Goal: Information Seeking & Learning: Learn about a topic

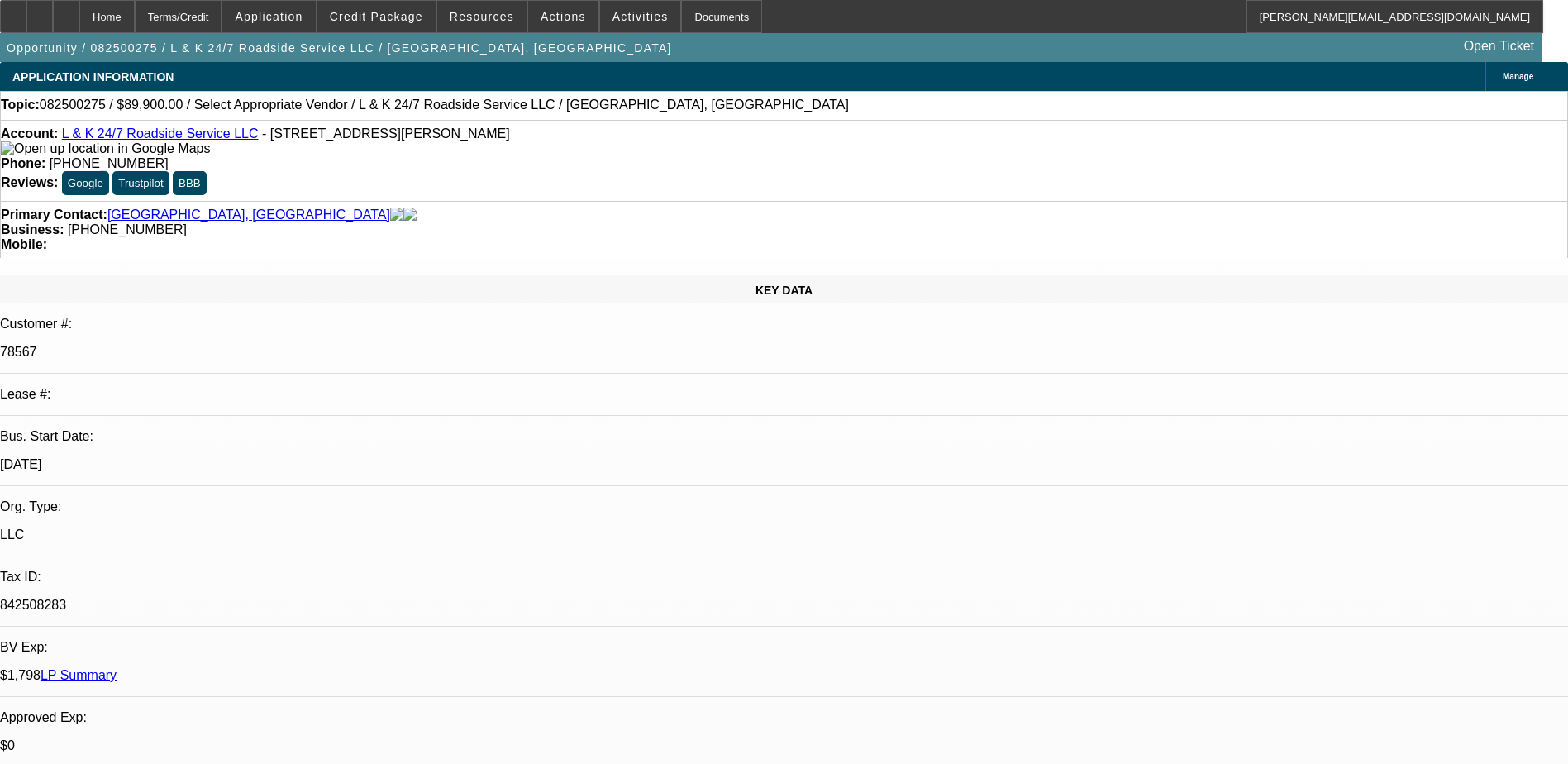
select select "0"
select select "2"
select select "0.1"
select select "4"
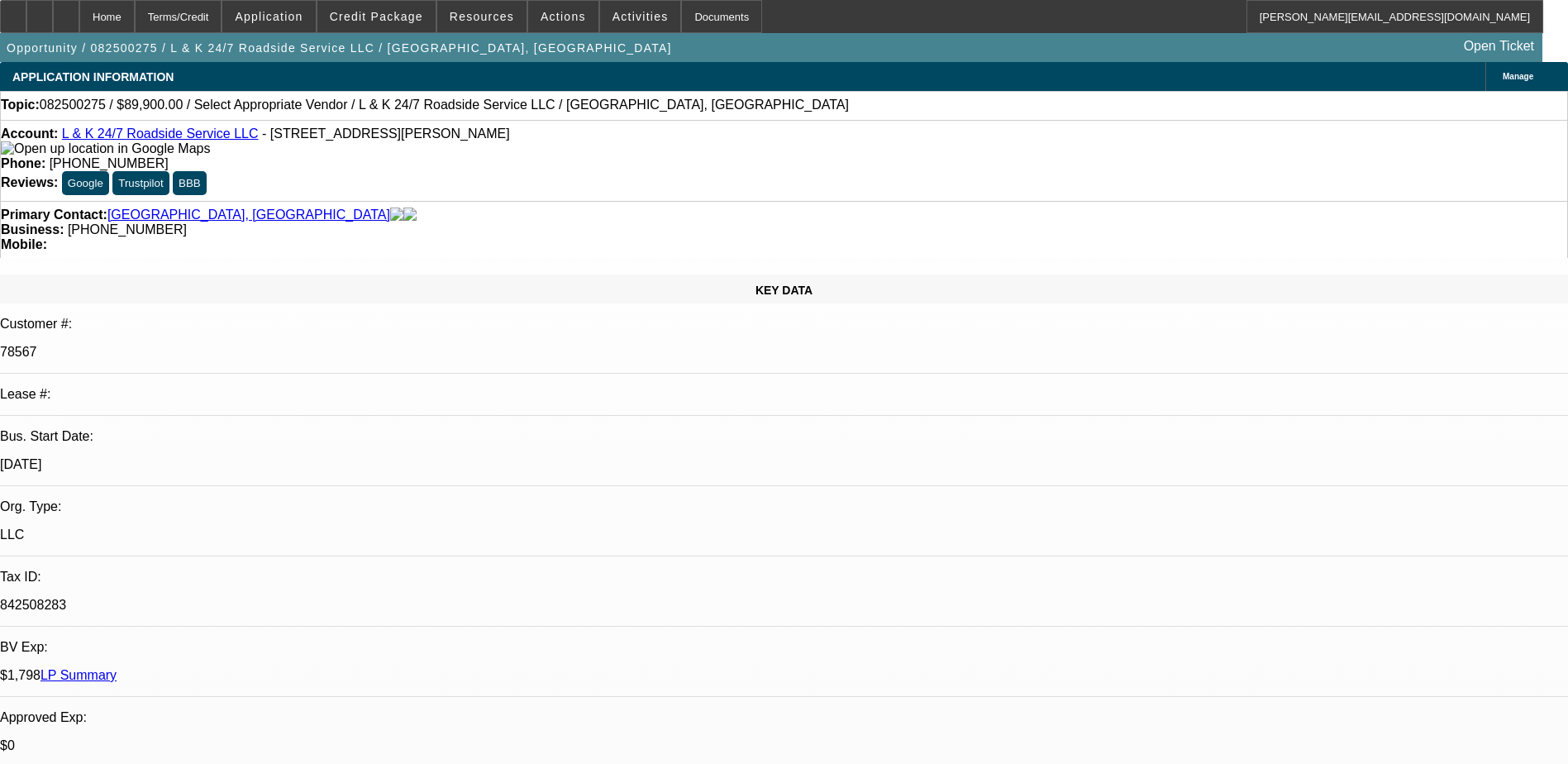
select select "0"
select select "2"
select select "0.1"
select select "4"
